Goal: Transaction & Acquisition: Purchase product/service

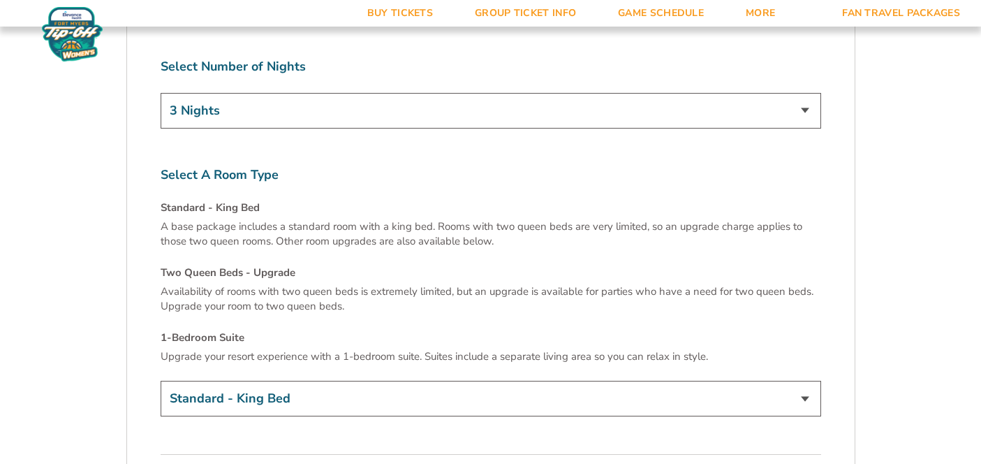
scroll to position [2190, 0]
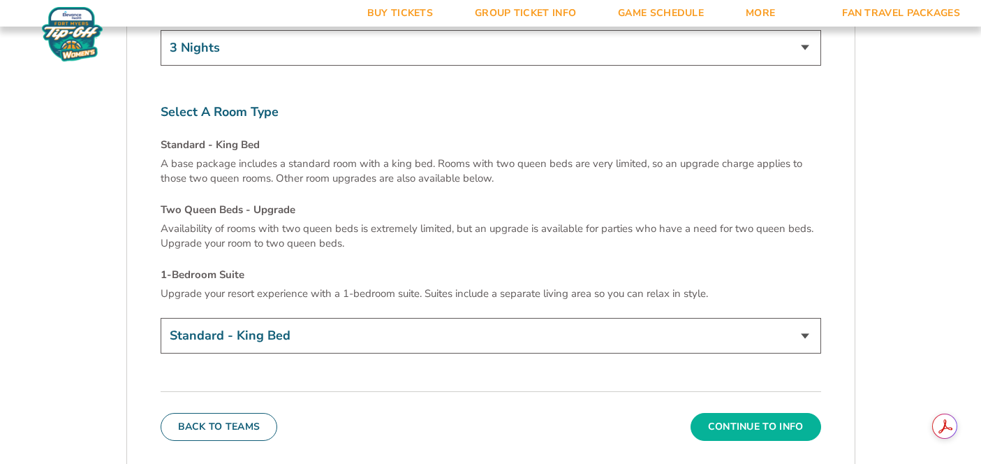
click at [757, 413] on button "Continue To Info" at bounding box center [756, 427] width 131 height 28
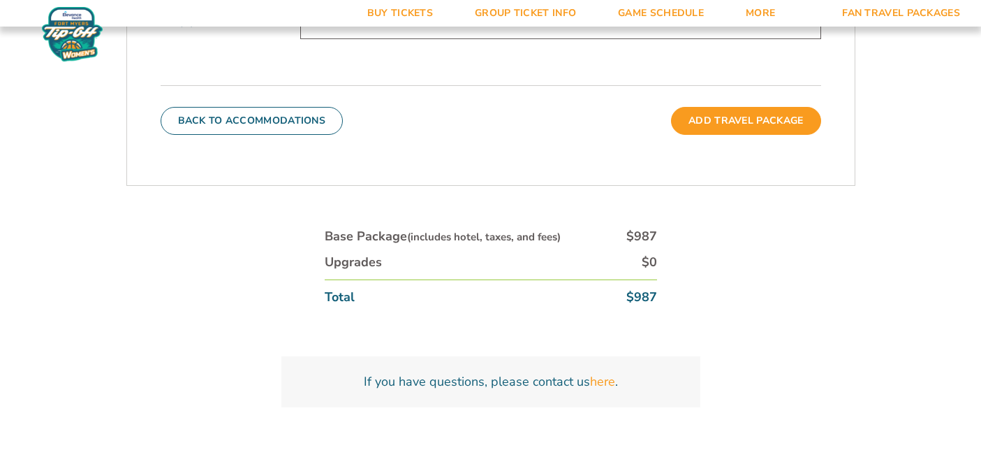
scroll to position [625, 0]
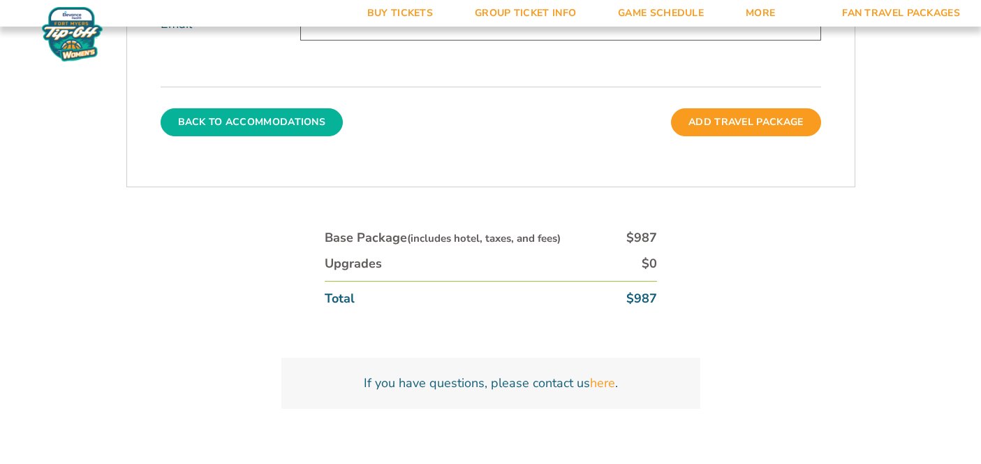
click at [300, 108] on button "Back To Accommodations" at bounding box center [252, 122] width 183 height 28
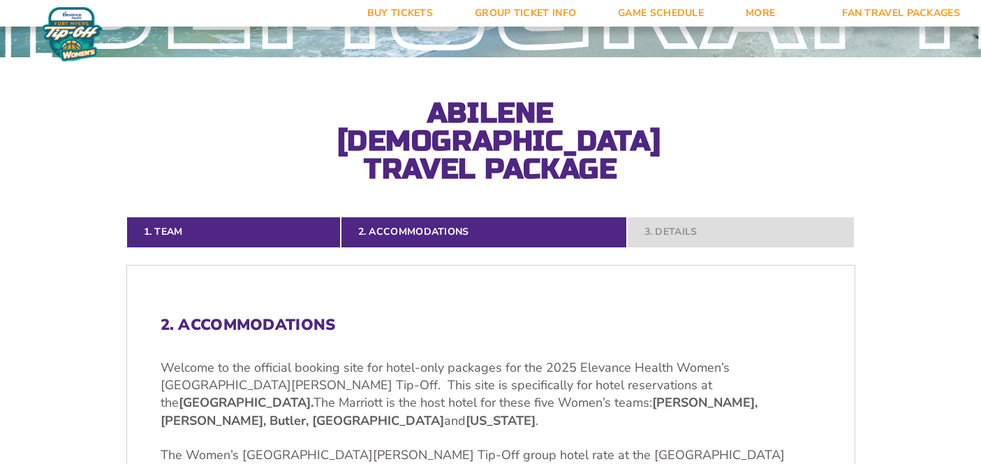
scroll to position [198, 0]
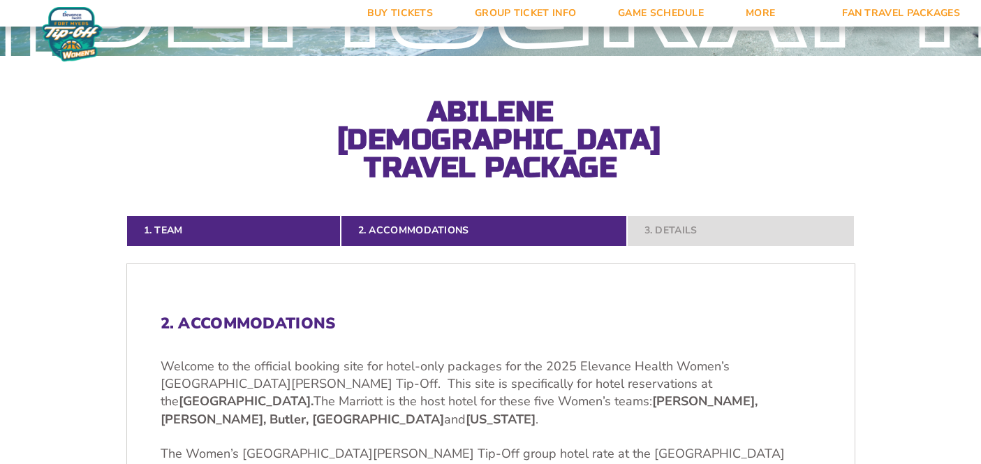
click at [64, 24] on img at bounding box center [72, 34] width 61 height 54
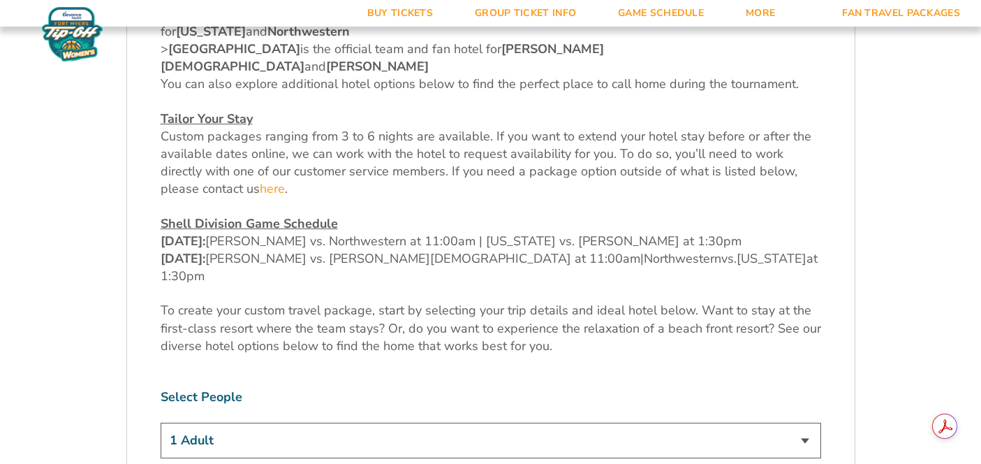
scroll to position [638, 0]
click at [544, 388] on div "Select People 1 Adult 2 Adults 3 Adults 4 Adults 2 Adults + 1 Child 2 Adults + …" at bounding box center [491, 425] width 661 height 74
click at [466, 422] on select "1 Adult 2 Adults 3 Adults 4 Adults 2 Adults + 1 Child 2 Adults + 2 Children 2 A…" at bounding box center [491, 440] width 661 height 36
select select "2 Adults"
click at [161, 422] on select "1 Adult 2 Adults 3 Adults 4 Adults 2 Adults + 1 Child 2 Adults + 2 Children 2 A…" at bounding box center [491, 440] width 661 height 36
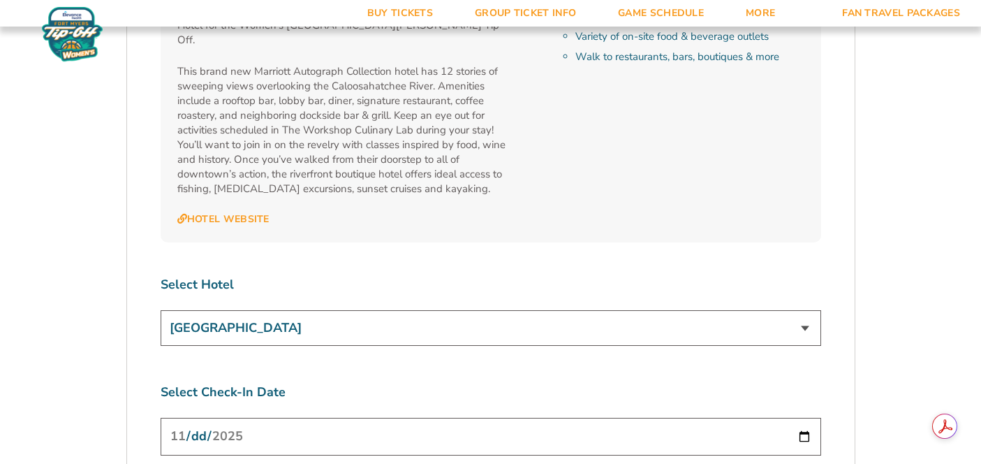
scroll to position [5122, 0]
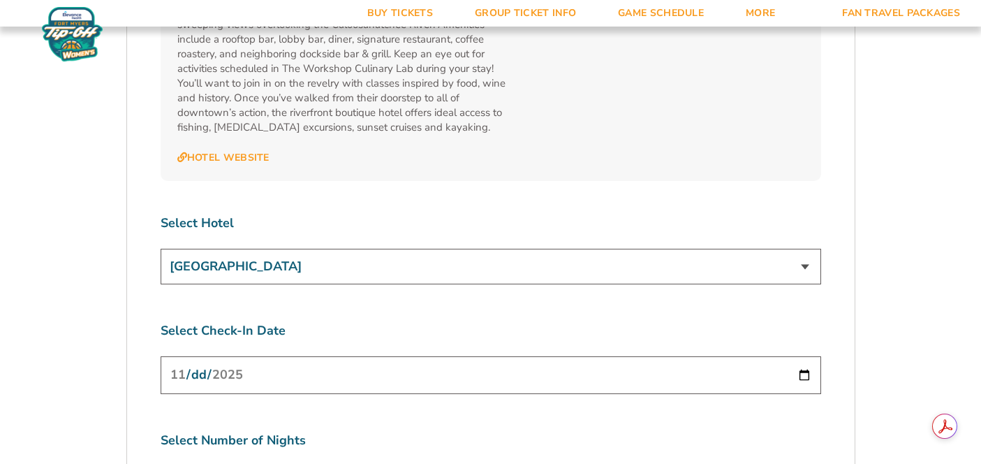
click at [812, 356] on input "[DATE]" at bounding box center [491, 374] width 661 height 37
click at [804, 356] on input "[DATE]" at bounding box center [491, 374] width 661 height 37
click at [759, 432] on div "Select Number of Nights 3 Nights 4 Nights 5 Nights 6 Nights" at bounding box center [491, 469] width 661 height 74
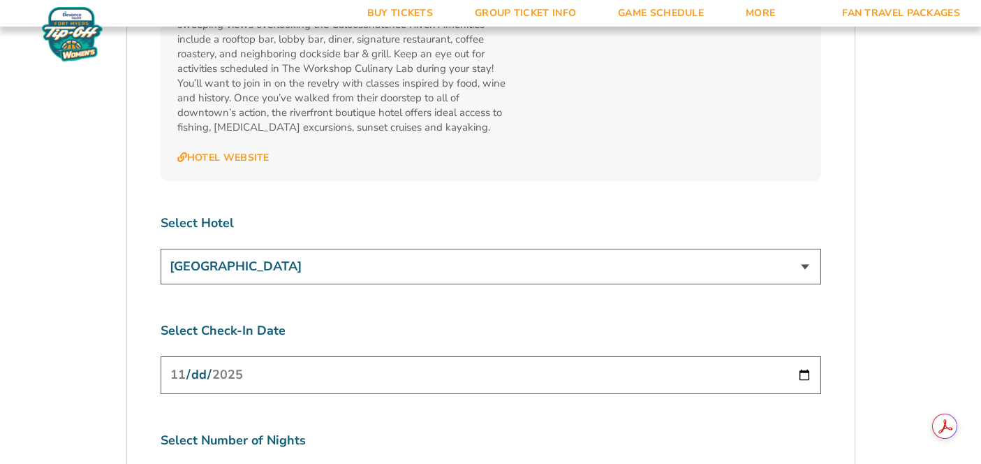
select select "4 Nights"
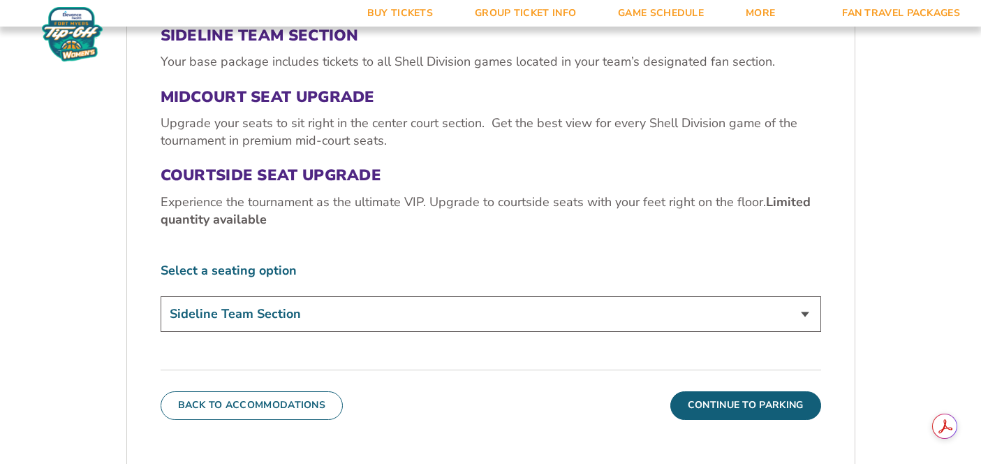
scroll to position [550, 0]
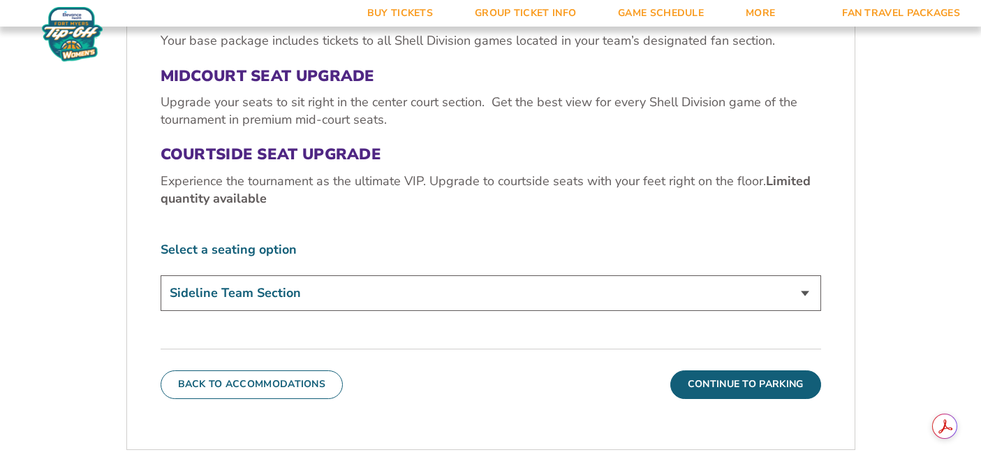
click at [763, 275] on select "Sideline Team Section Midcourt Seat Upgrade (+$70 per person) Courtside Seat Up…" at bounding box center [491, 293] width 661 height 36
click at [161, 275] on select "Sideline Team Section Midcourt Seat Upgrade (+$70 per person) Courtside Seat Up…" at bounding box center [491, 293] width 661 height 36
click at [757, 370] on button "Continue To Parking" at bounding box center [746, 384] width 151 height 28
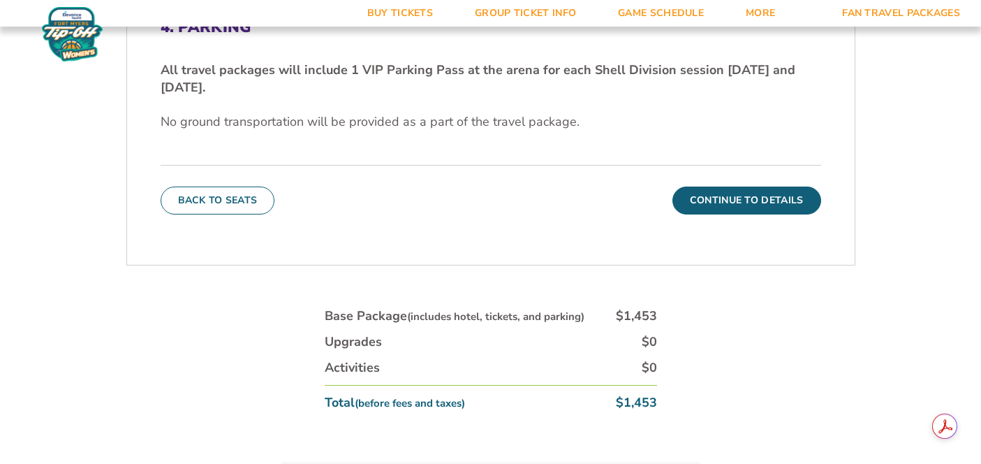
scroll to position [513, 0]
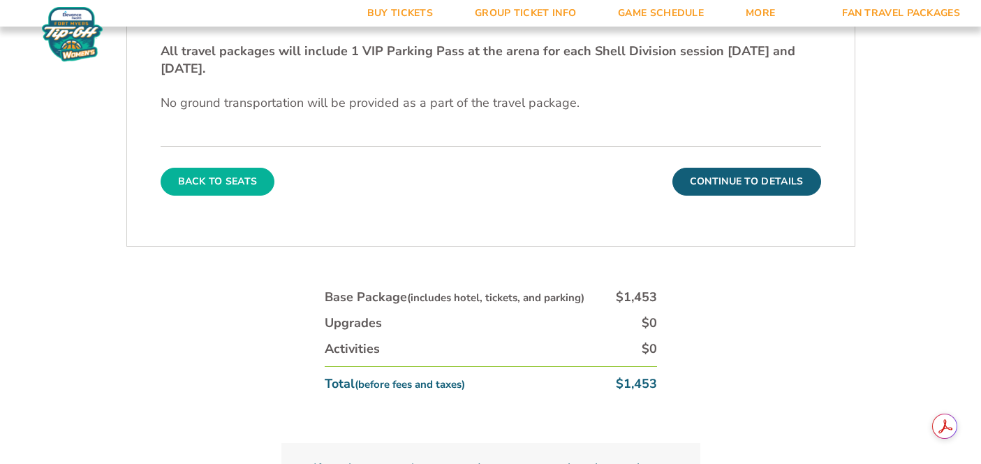
click at [254, 168] on button "Back To Seats" at bounding box center [218, 182] width 115 height 28
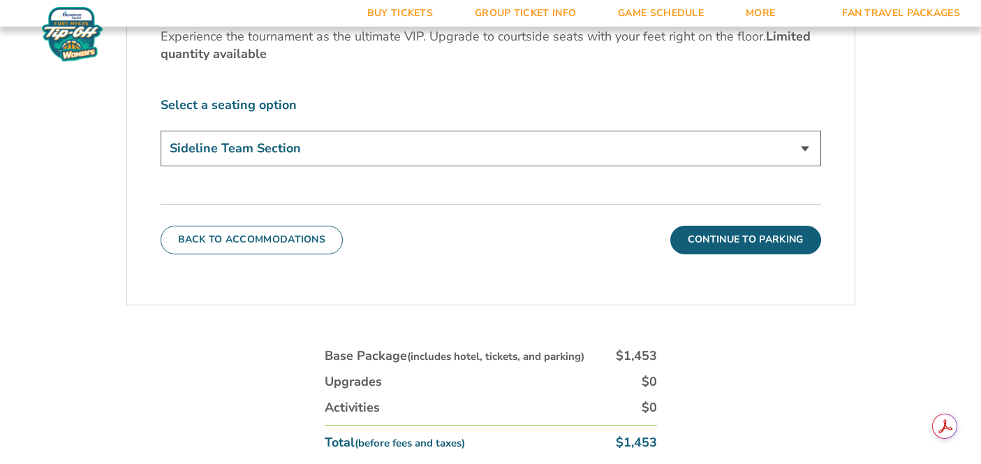
scroll to position [696, 0]
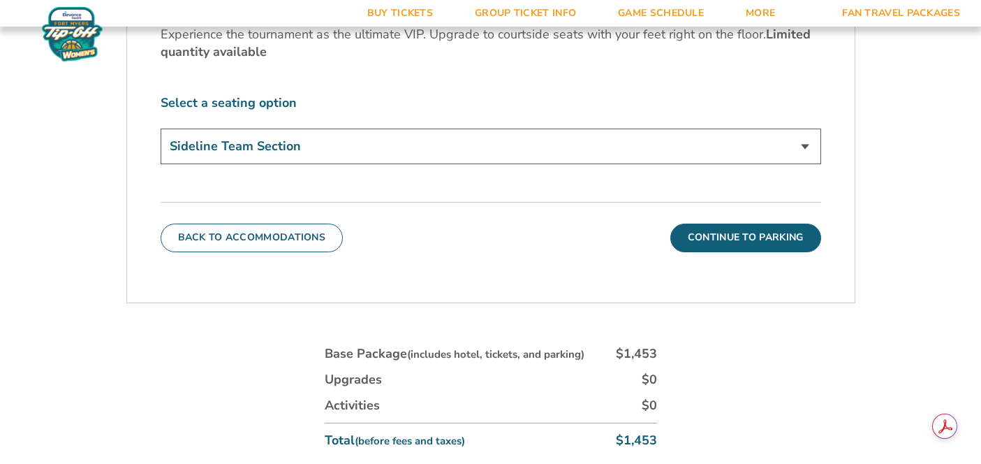
click at [266, 224] on div "3. Seats Sideline Team Section Your base package includes tickets to all Shell …" at bounding box center [491, 34] width 728 height 504
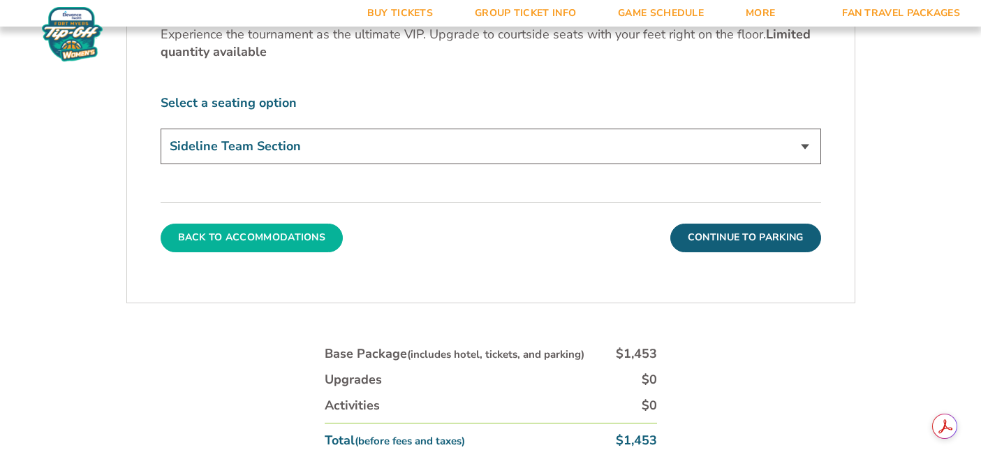
click at [270, 224] on button "Back To Accommodations" at bounding box center [252, 238] width 183 height 28
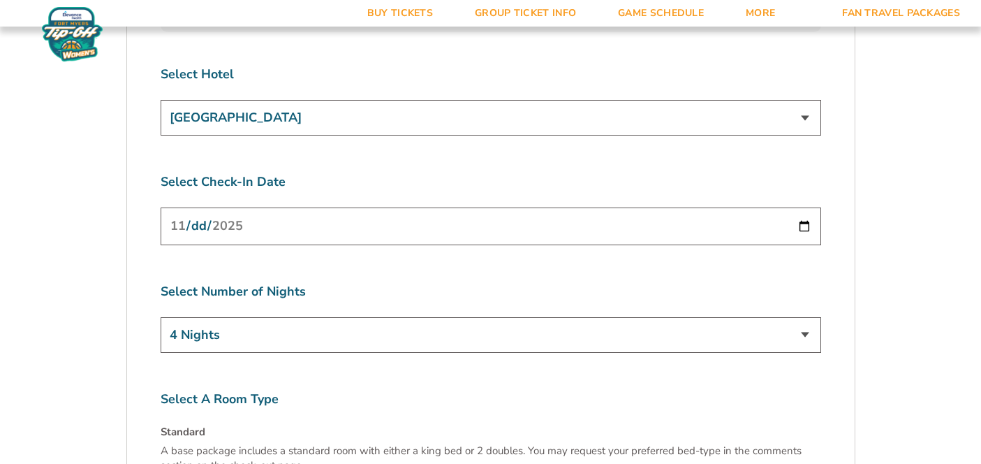
scroll to position [5267, 0]
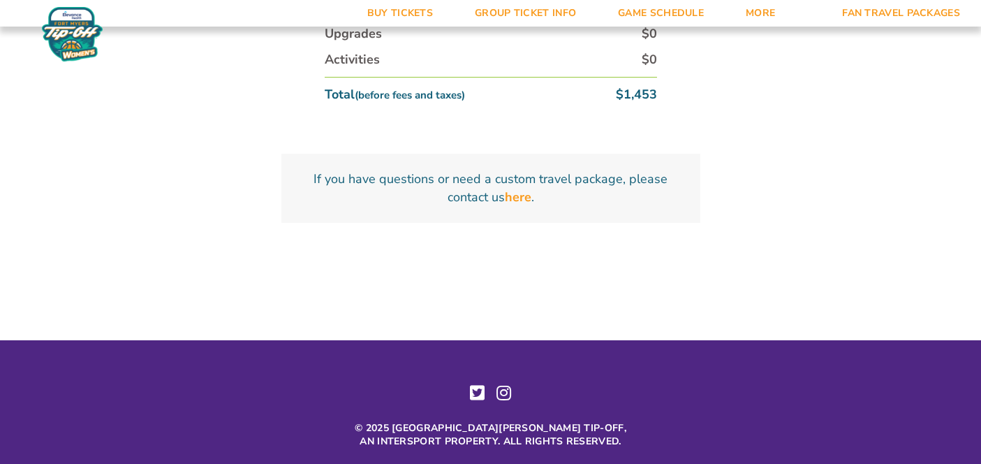
scroll to position [1078, 0]
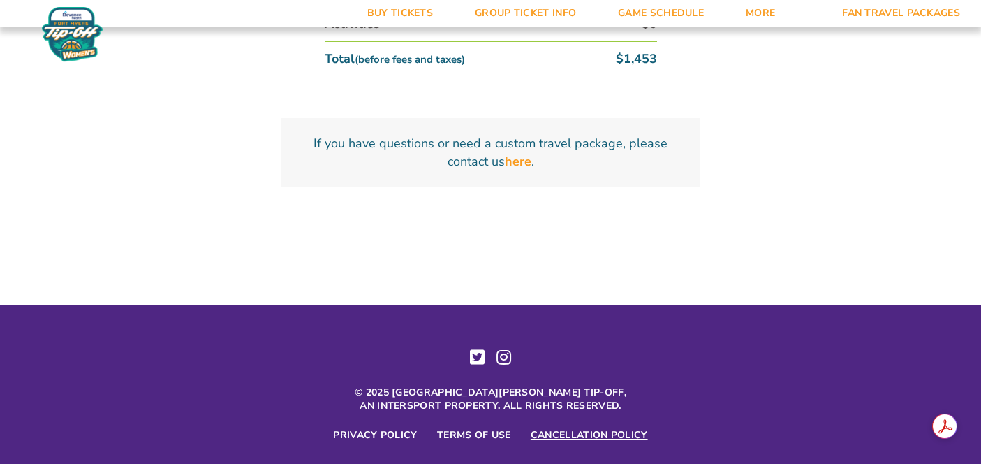
click at [571, 429] on link "Cancellation Policy" at bounding box center [589, 435] width 117 height 13
